Goal: Task Accomplishment & Management: Manage account settings

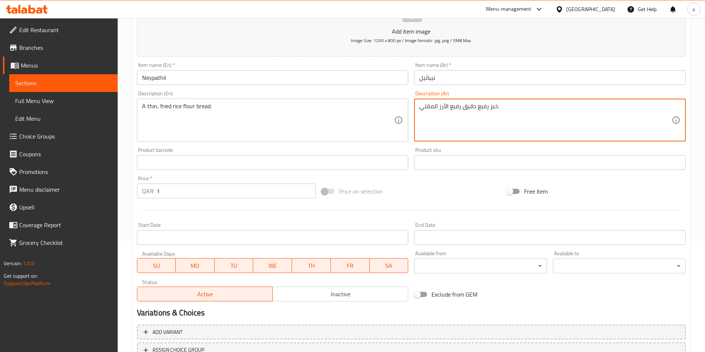
click at [456, 109] on textarea "خبز رفيع دقيق رفيع الأرز المقلي." at bounding box center [545, 120] width 252 height 35
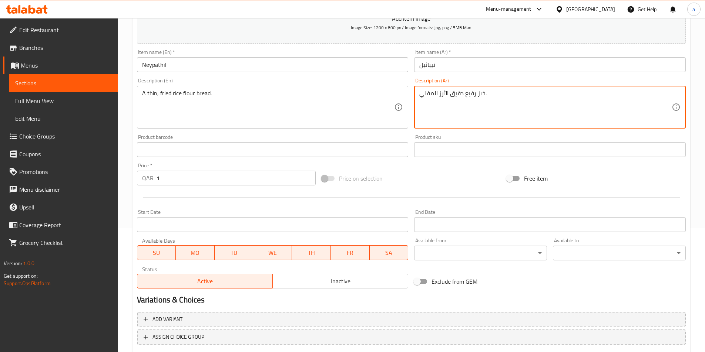
scroll to position [59, 0]
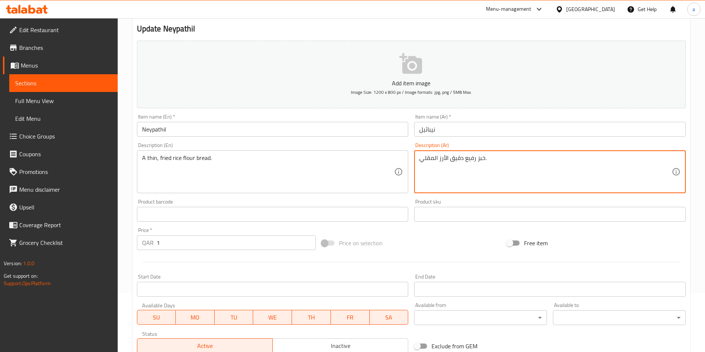
type textarea "خبز رفيع دقيق الأرز المقلي."
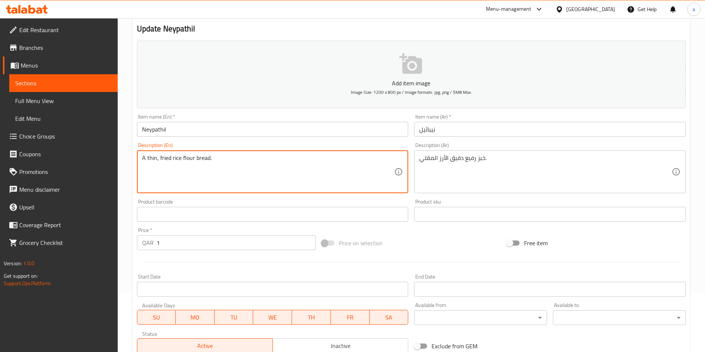
click at [148, 161] on textarea "A thin, fried rice flour bread." at bounding box center [268, 172] width 252 height 35
click at [151, 156] on textarea "A thin, fried rice flour bread." at bounding box center [268, 172] width 252 height 35
click at [152, 156] on textarea "A thin, fried rice flour bread." at bounding box center [268, 172] width 252 height 35
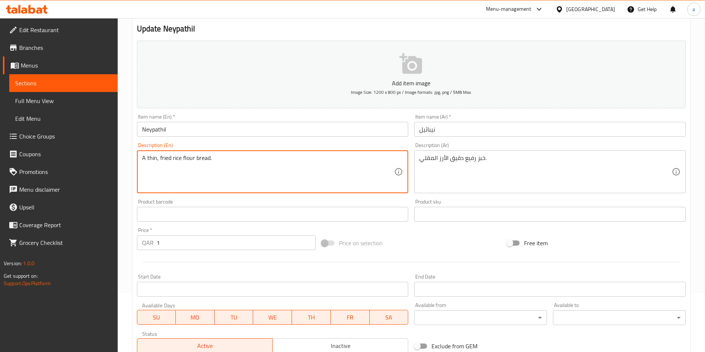
click at [267, 171] on textarea "A thin, fried rice flour bread." at bounding box center [268, 172] width 252 height 35
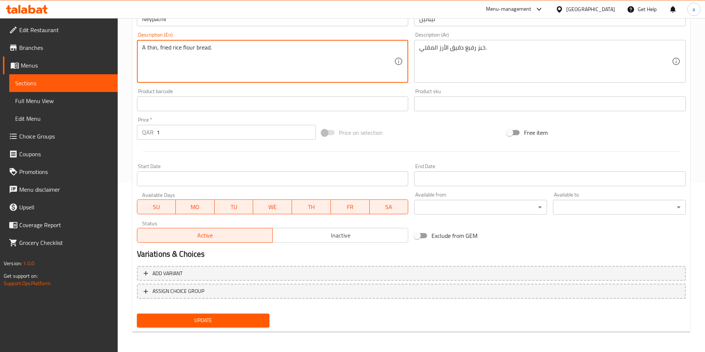
scroll to position [170, 0]
click at [199, 324] on span "Update" at bounding box center [203, 320] width 121 height 9
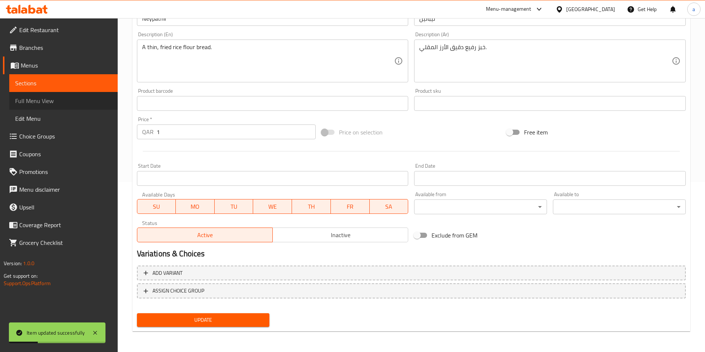
click at [43, 101] on span "Full Menu View" at bounding box center [63, 101] width 97 height 9
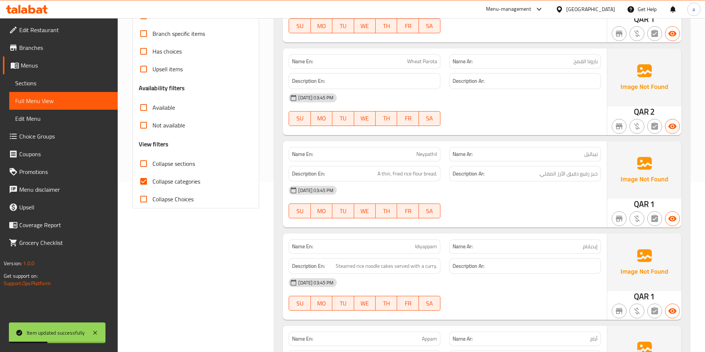
scroll to position [22, 0]
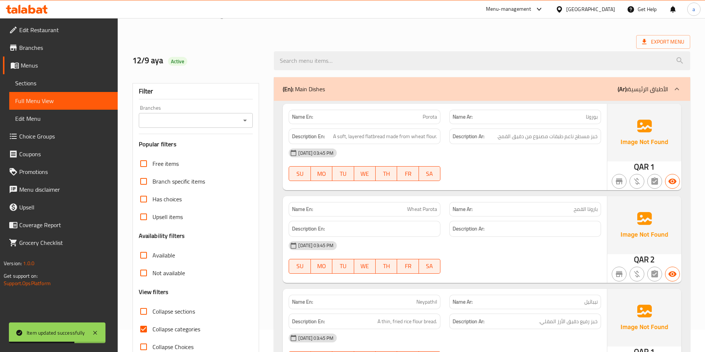
click at [145, 326] on input "Collapse categories" at bounding box center [144, 330] width 18 height 18
checkbox input "false"
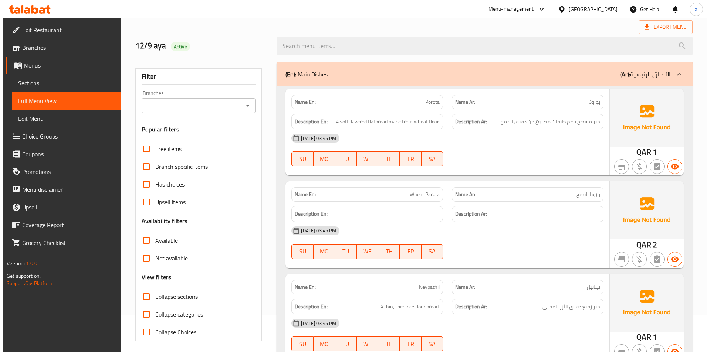
scroll to position [0, 0]
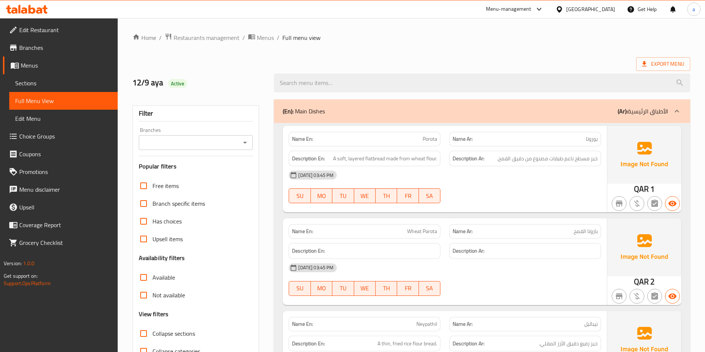
drag, startPoint x: 491, startPoint y: 44, endPoint x: 529, endPoint y: 20, distance: 45.6
click at [646, 58] on span "Export Menu" at bounding box center [663, 64] width 54 height 14
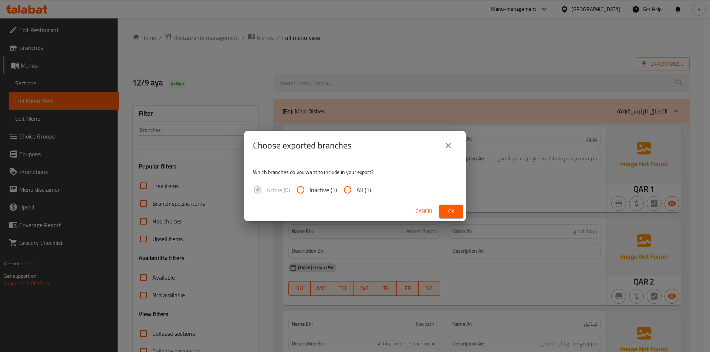
click at [365, 186] on span "All (1)" at bounding box center [364, 190] width 14 height 9
click at [357, 185] on input "All (1)" at bounding box center [348, 190] width 18 height 18
radio input "true"
click at [463, 213] on div "Cancel Ok" at bounding box center [355, 212] width 222 height 20
click at [457, 212] on button "Ok" at bounding box center [451, 212] width 24 height 14
